Goal: Answer question/provide support: Share knowledge or assist other users

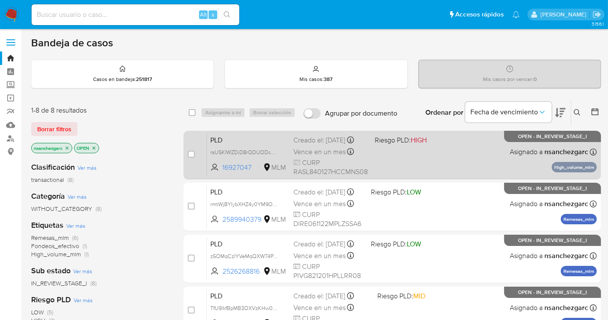
click at [378, 138] on span "Riesgo PLD: HIGH" at bounding box center [401, 140] width 52 height 10
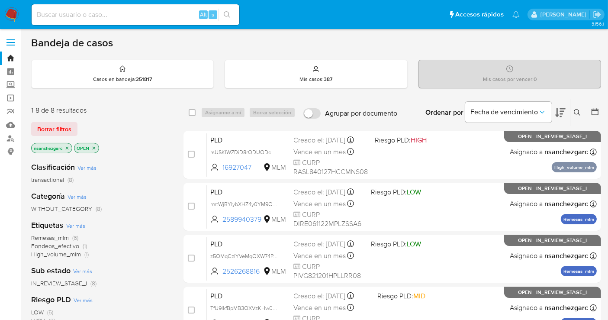
scroll to position [48, 0]
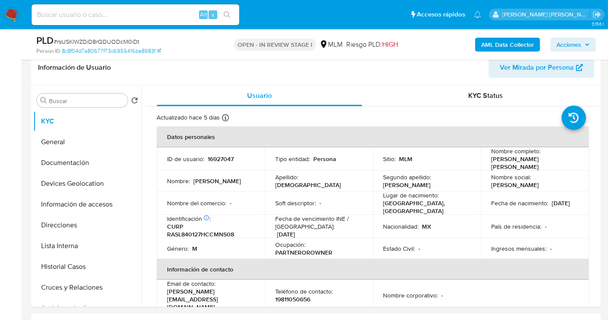
select select "10"
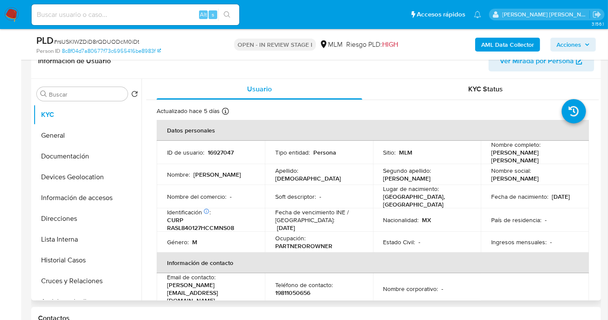
scroll to position [144, 0]
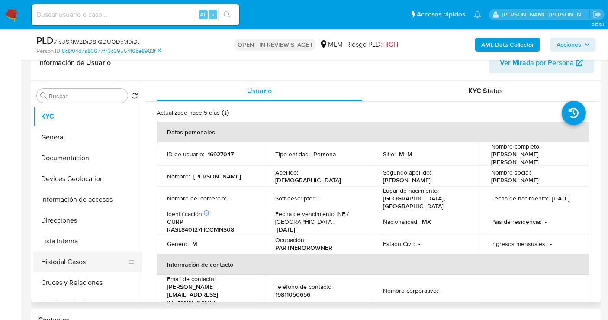
click at [69, 255] on button "Historial Casos" at bounding box center [83, 261] width 101 height 21
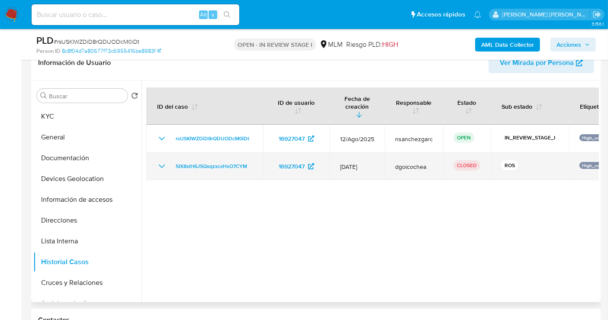
click at [165, 161] on icon "Mostrar/Ocultar" at bounding box center [162, 166] width 10 height 10
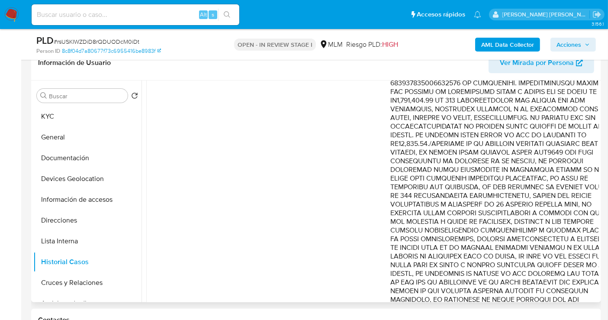
scroll to position [340, 0]
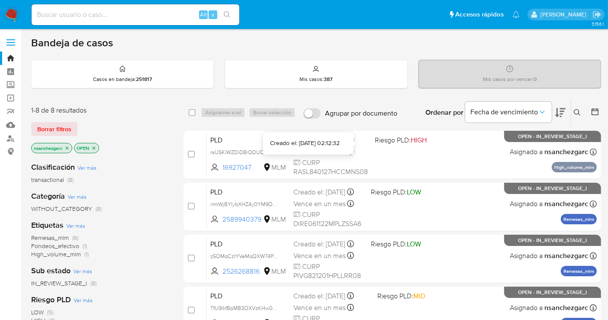
drag, startPoint x: 363, startPoint y: 145, endPoint x: 312, endPoint y: 145, distance: 51.1
click at [312, 145] on div "Creado el: [DATE] 02:12:32" at bounding box center [305, 143] width 70 height 9
click at [576, 112] on icon at bounding box center [577, 112] width 7 height 7
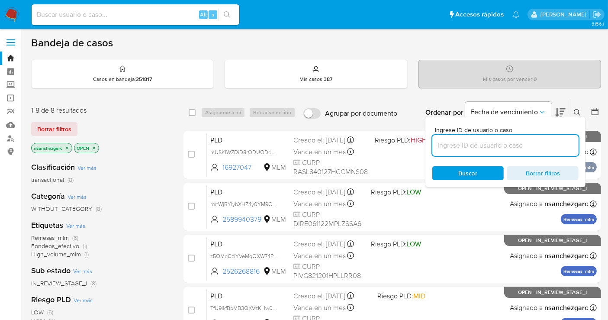
click at [452, 145] on input at bounding box center [505, 145] width 146 height 11
type input "91092839"
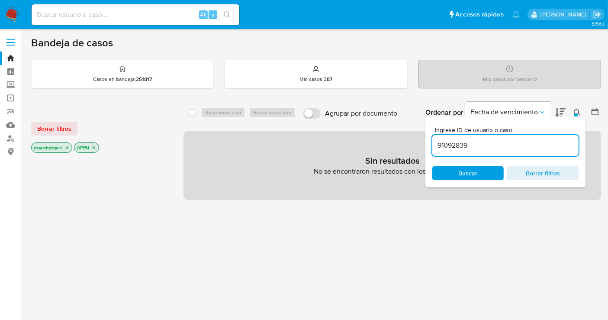
click at [67, 148] on icon "close-filter" at bounding box center [67, 147] width 3 height 3
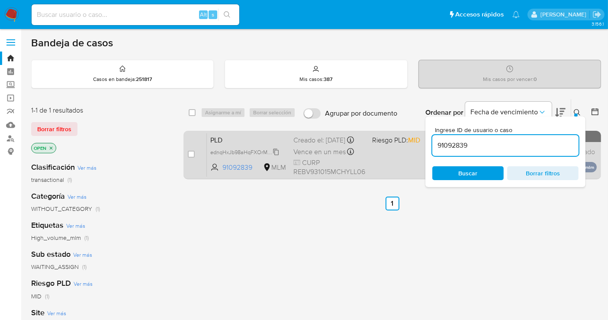
click at [277, 155] on span "ednqHxJb98aHqFXOrMKfgppp" at bounding box center [247, 152] width 74 height 10
click at [190, 153] on input "checkbox" at bounding box center [191, 154] width 7 height 7
checkbox input "true"
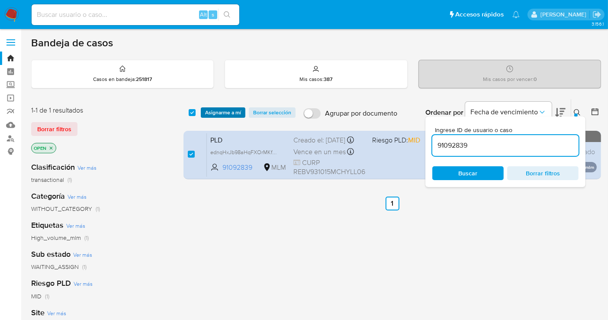
click at [232, 113] on span "Asignarme a mí" at bounding box center [223, 112] width 36 height 9
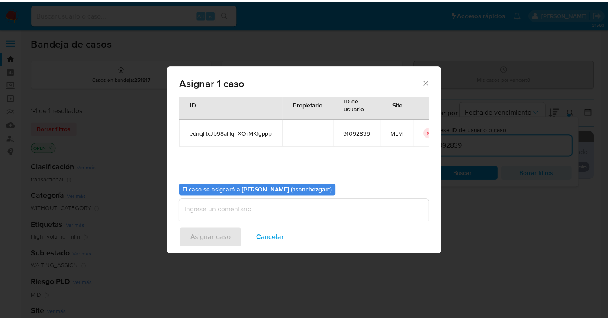
scroll to position [44, 0]
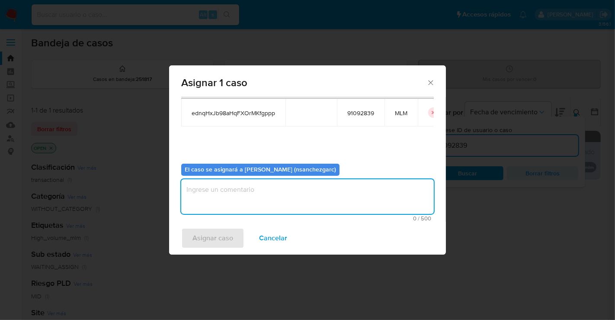
click at [199, 193] on textarea "assign-modal" at bounding box center [307, 196] width 253 height 35
type textarea "nesg"
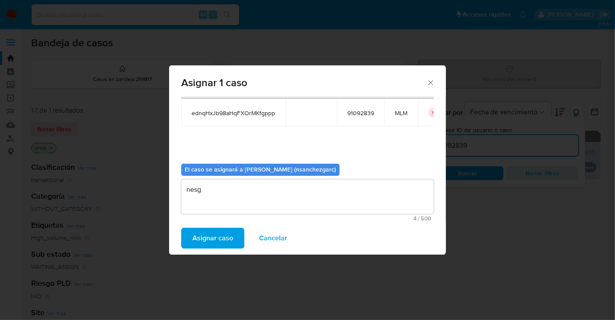
click at [205, 239] on span "Asignar caso" at bounding box center [213, 238] width 41 height 19
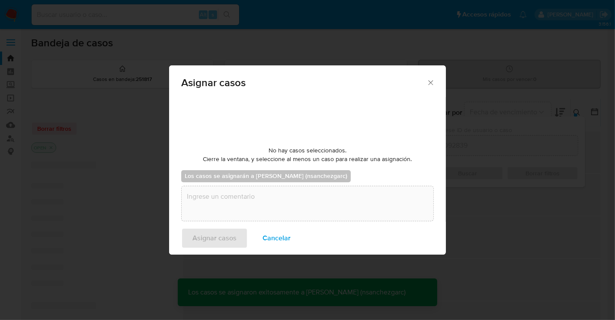
checkbox input "false"
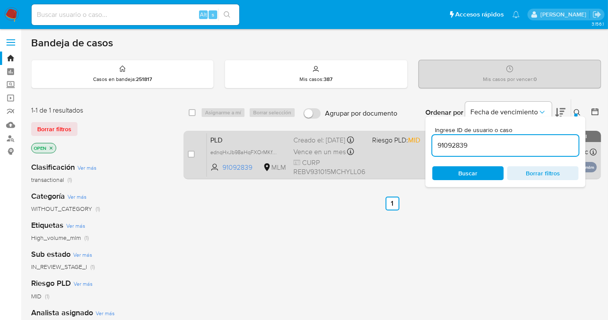
click at [310, 154] on span "Vence en un mes" at bounding box center [319, 152] width 52 height 10
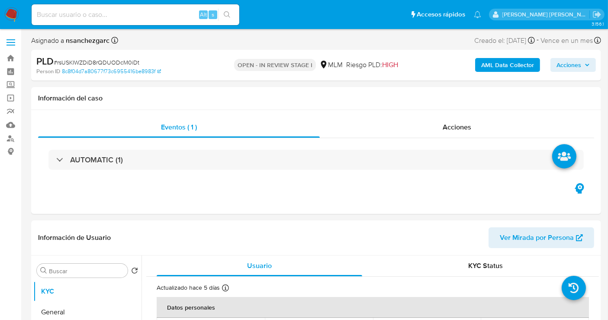
select select "10"
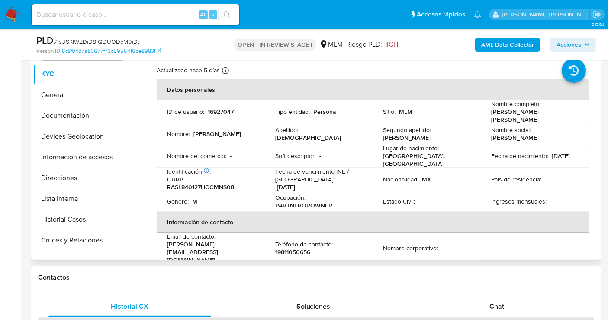
scroll to position [192, 0]
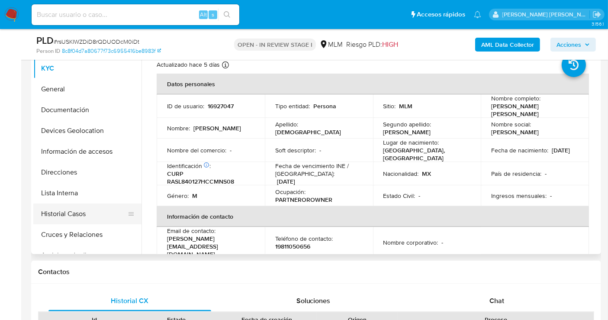
click at [62, 210] on button "Historial Casos" at bounding box center [83, 213] width 101 height 21
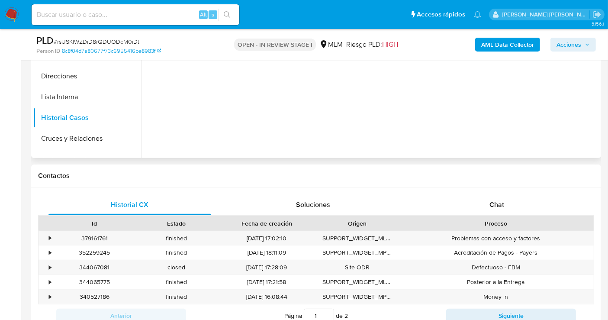
scroll to position [144, 0]
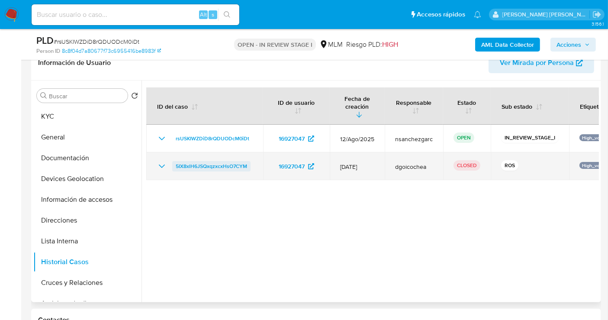
click at [199, 161] on span "5IX8xlH6JSQxqzxcxHsO7CYM" at bounding box center [211, 166] width 71 height 10
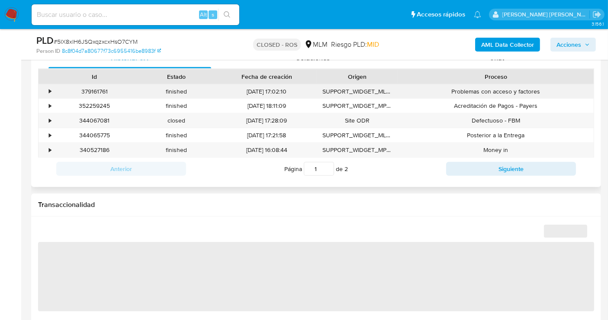
scroll to position [384, 0]
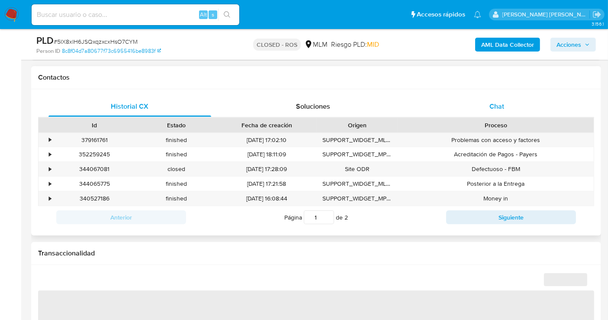
click at [493, 108] on span "Chat" at bounding box center [496, 106] width 15 height 10
select select "10"
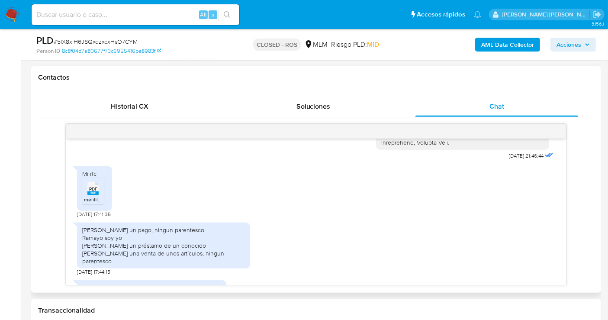
scroll to position [288, 0]
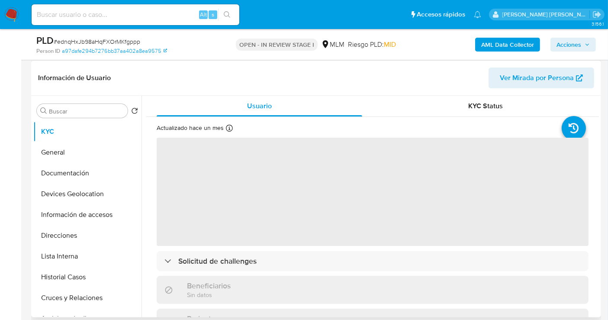
scroll to position [144, 0]
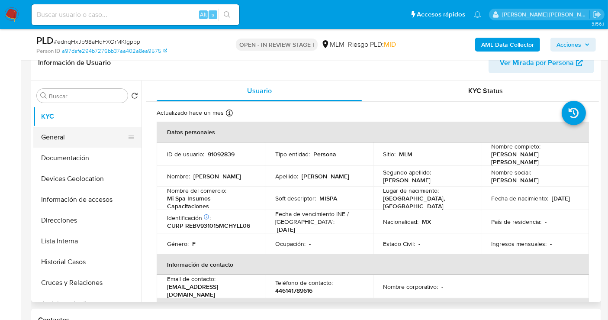
click at [61, 135] on button "General" at bounding box center [83, 137] width 101 height 21
select select "10"
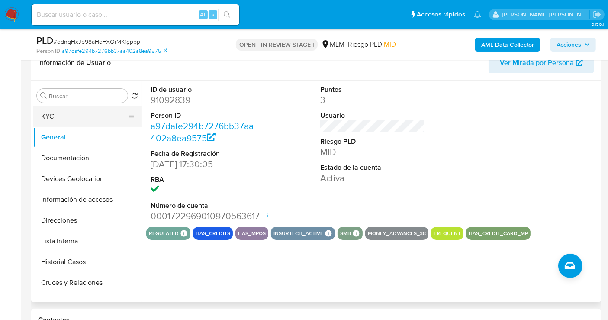
click at [57, 115] on button "KYC" at bounding box center [83, 116] width 101 height 21
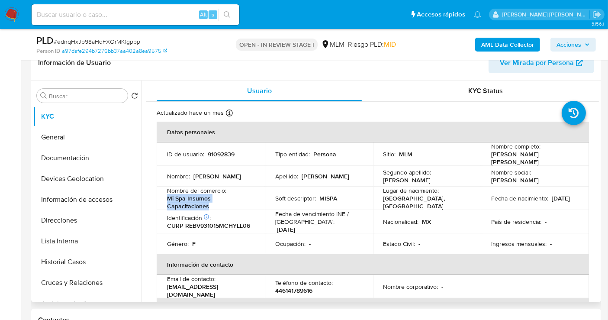
drag, startPoint x: 213, startPoint y: 202, endPoint x: 164, endPoint y: 194, distance: 49.5
click at [164, 194] on td "Nombre del comercio : Mi Spa Insumos Capacitaciones" at bounding box center [211, 198] width 108 height 23
copy p "Mi Spa Insumos Capacitaciones"
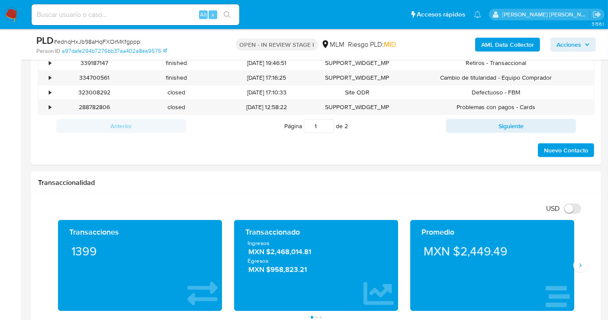
scroll to position [625, 0]
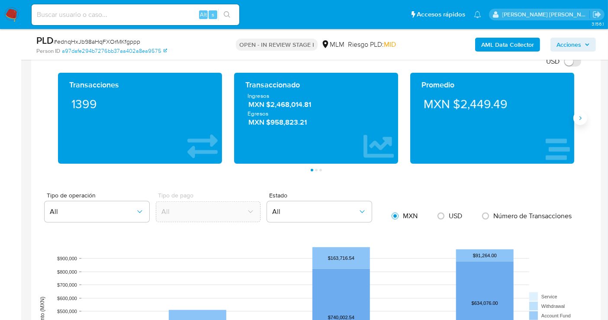
click at [583, 116] on icon "Siguiente" at bounding box center [580, 118] width 7 height 7
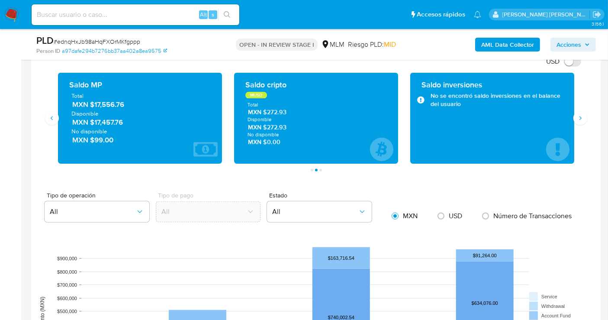
click at [101, 104] on span "MXN $17,556.76" at bounding box center [140, 105] width 136 height 10
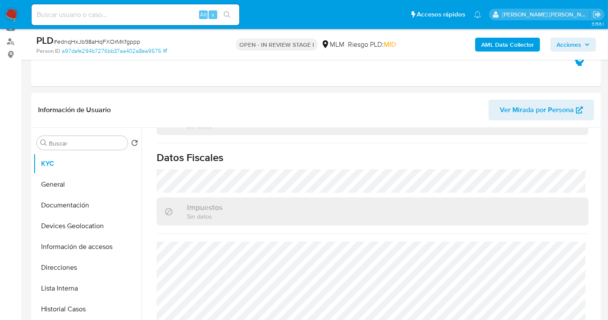
scroll to position [96, 0]
click at [65, 205] on button "Documentación" at bounding box center [83, 206] width 101 height 21
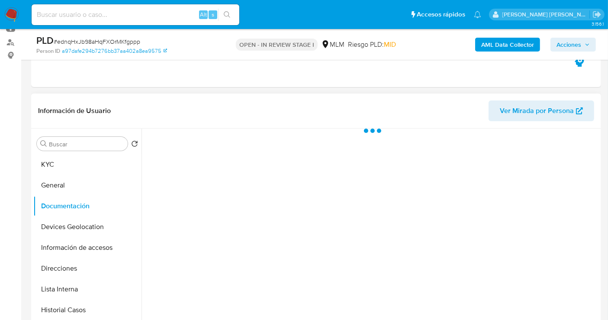
scroll to position [0, 0]
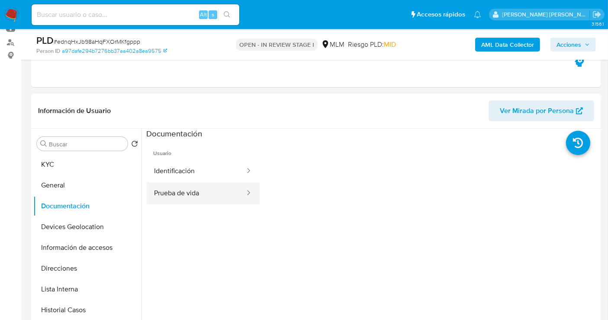
click at [205, 190] on button "Prueba de vida" at bounding box center [196, 193] width 100 height 22
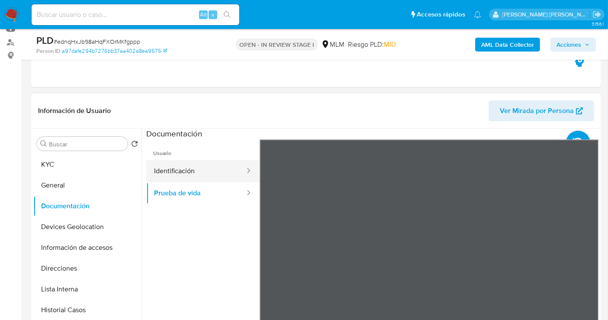
click at [173, 174] on button "Identificación" at bounding box center [196, 171] width 100 height 22
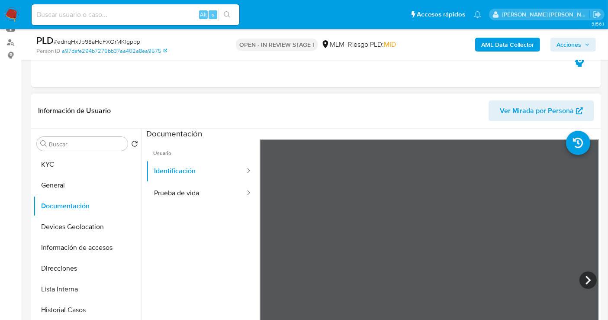
scroll to position [127, 0]
click at [80, 229] on button "Devices Geolocation" at bounding box center [83, 226] width 101 height 21
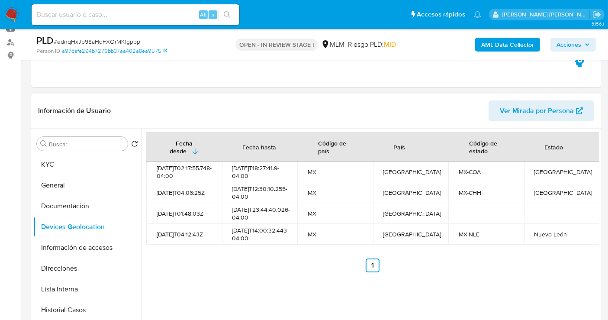
scroll to position [144, 0]
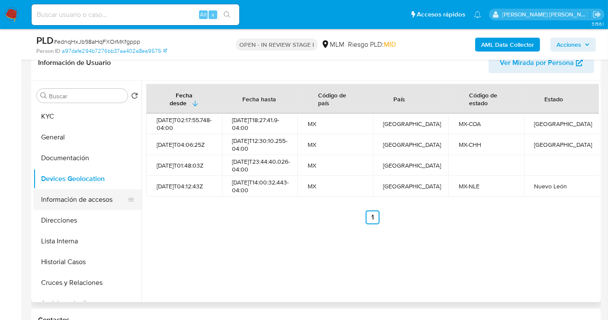
click at [82, 197] on button "Información de accesos" at bounding box center [83, 199] width 101 height 21
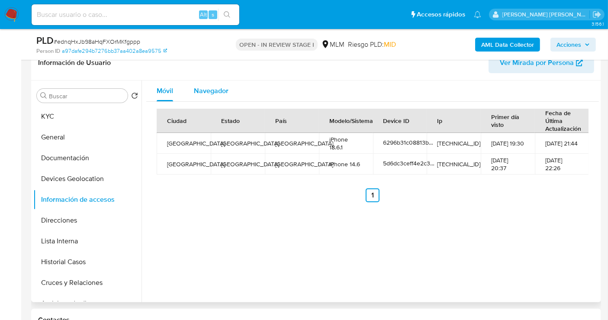
click at [219, 90] on span "Navegador" at bounding box center [211, 91] width 35 height 10
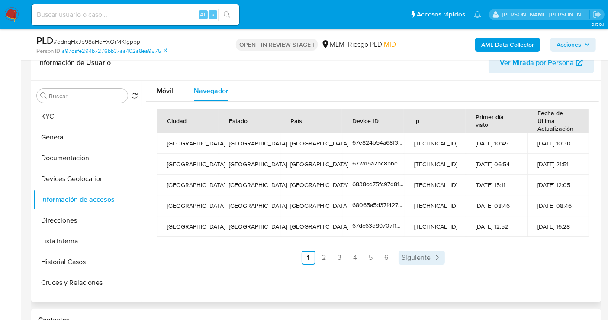
click at [418, 260] on span "Siguiente" at bounding box center [416, 257] width 29 height 7
click at [435, 254] on span "Siguiente" at bounding box center [439, 257] width 29 height 7
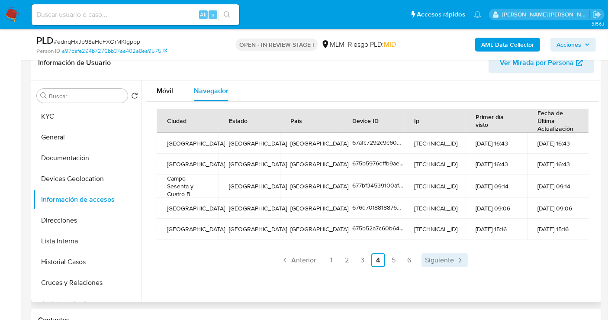
click at [435, 257] on span "Siguiente" at bounding box center [439, 260] width 29 height 7
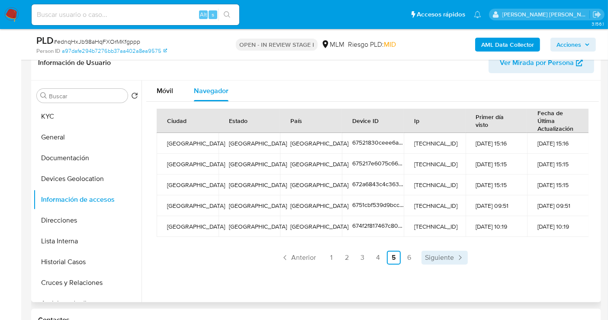
click at [449, 257] on span "Siguiente" at bounding box center [439, 257] width 29 height 7
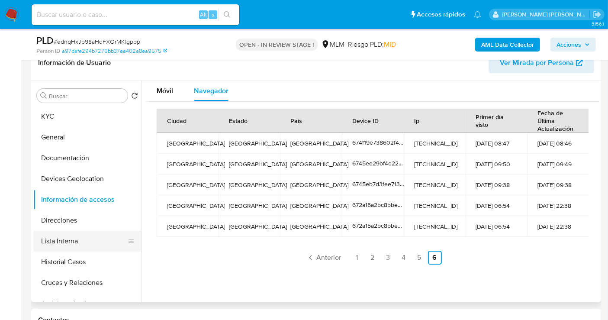
click at [65, 241] on button "Lista Interna" at bounding box center [83, 241] width 101 height 21
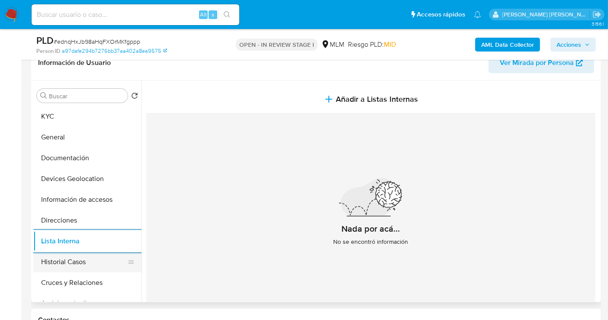
drag, startPoint x: 63, startPoint y: 258, endPoint x: 62, endPoint y: 253, distance: 4.8
click at [62, 258] on button "Historial Casos" at bounding box center [83, 261] width 101 height 21
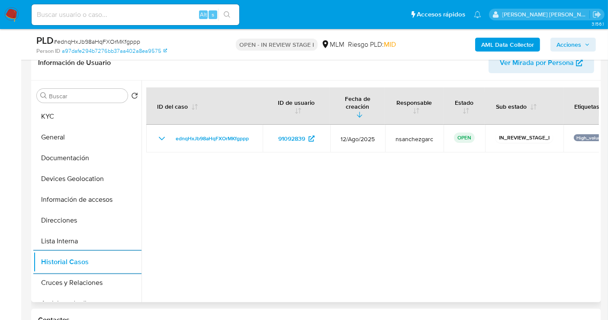
click at [524, 65] on span "Ver Mirada por Persona" at bounding box center [537, 62] width 74 height 21
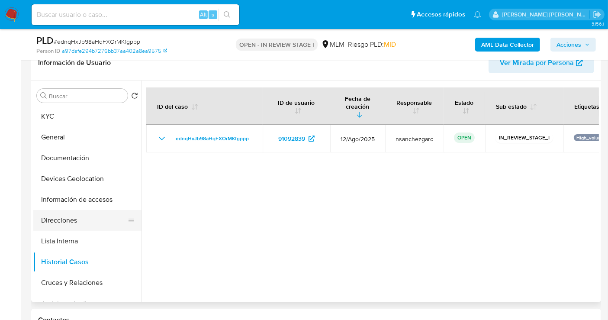
click at [52, 215] on button "Direcciones" at bounding box center [83, 220] width 101 height 21
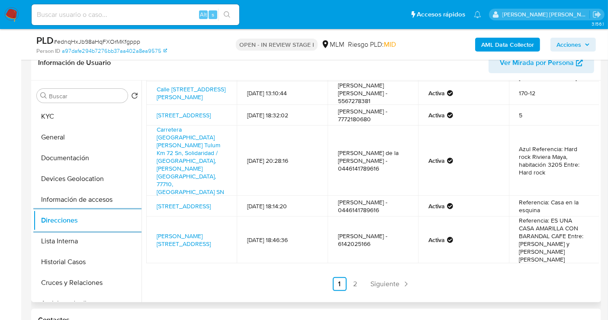
scroll to position [148, 0]
click at [381, 285] on span "Siguiente" at bounding box center [385, 283] width 29 height 7
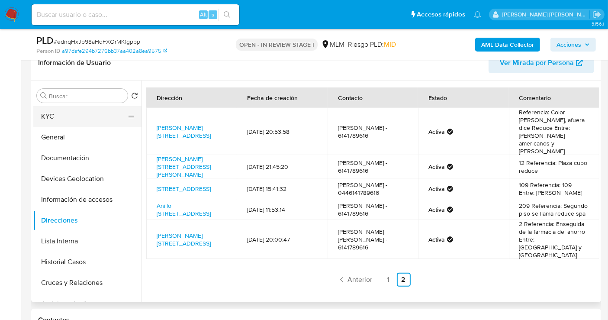
click at [61, 118] on button "KYC" at bounding box center [83, 116] width 101 height 21
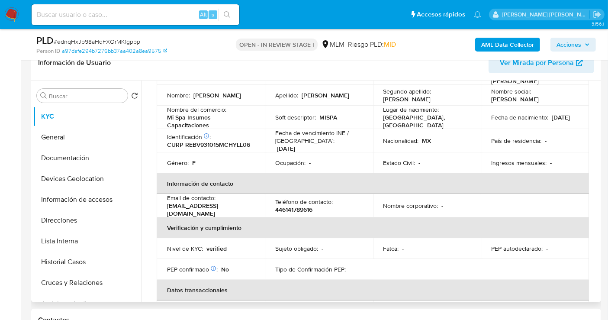
scroll to position [96, 0]
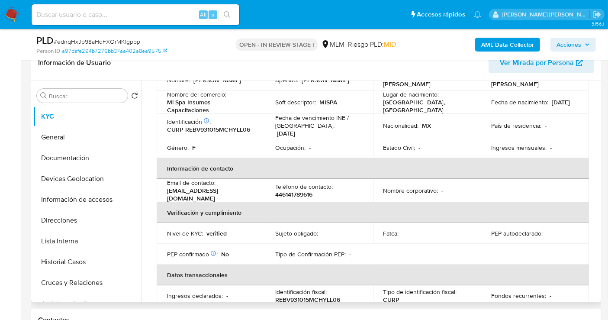
click at [300, 191] on p "446141789616" at bounding box center [293, 194] width 37 height 8
copy p "446141789616"
drag, startPoint x: 232, startPoint y: 191, endPoint x: 166, endPoint y: 192, distance: 66.2
click at [166, 192] on td "Email de contacto : caprisick@hotmail.com" at bounding box center [211, 190] width 108 height 23
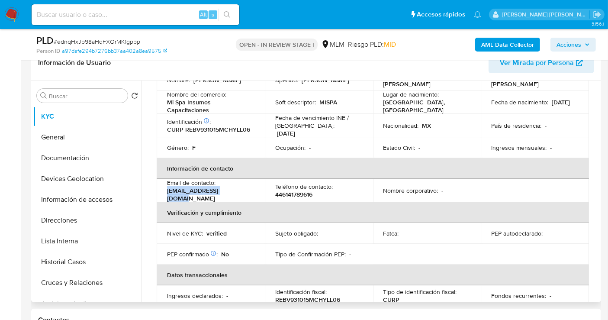
copy p "caprisick@hotmail.com"
